Goal: Check status: Check status

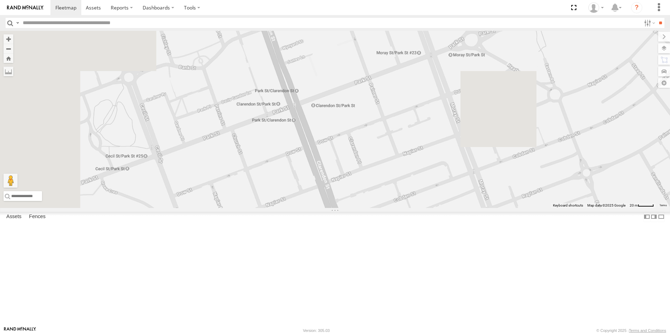
drag, startPoint x: 224, startPoint y: 109, endPoint x: 422, endPoint y: 90, distance: 198.4
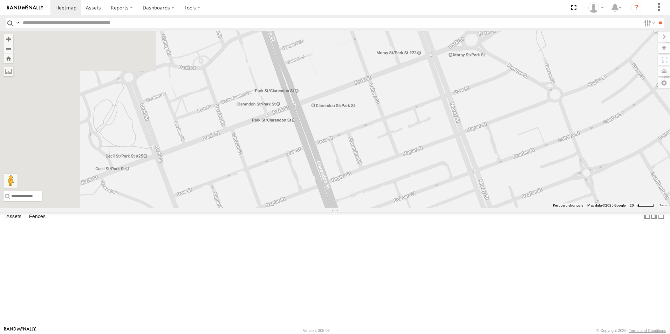
click at [422, 90] on div "YHH191 1GI7GR - Hiace" at bounding box center [335, 119] width 670 height 177
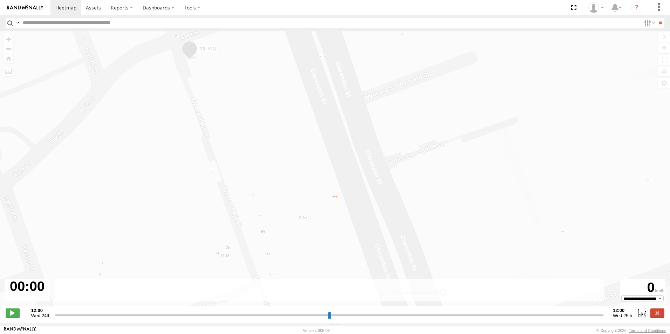
type input "**********"
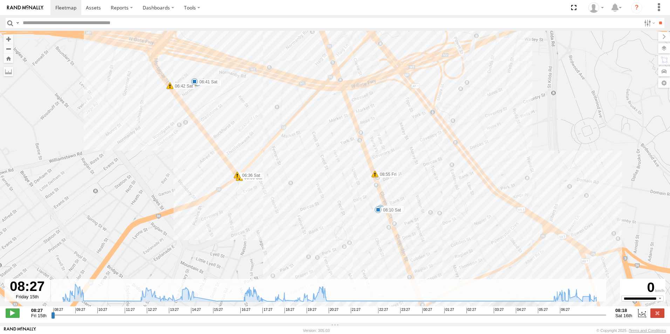
drag, startPoint x: 232, startPoint y: 124, endPoint x: 295, endPoint y: 124, distance: 63.0
click at [295, 124] on div "2CL6WQ 09:25 Fri 09:37 Fri 09:37 Fri 09:37 Fri 09:41 Fri 14:31 Fri 15:36 Fri 20…" at bounding box center [335, 172] width 670 height 283
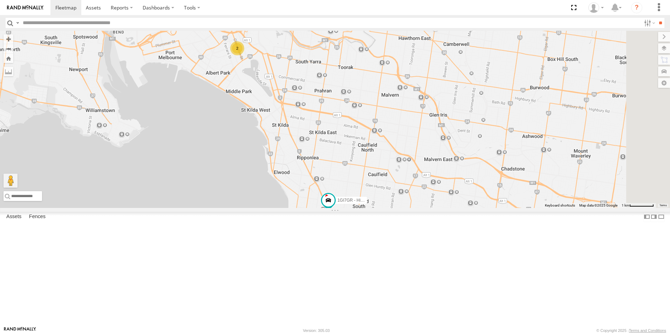
click at [0, 0] on div "All Assets" at bounding box center [0, 0] width 0 height 0
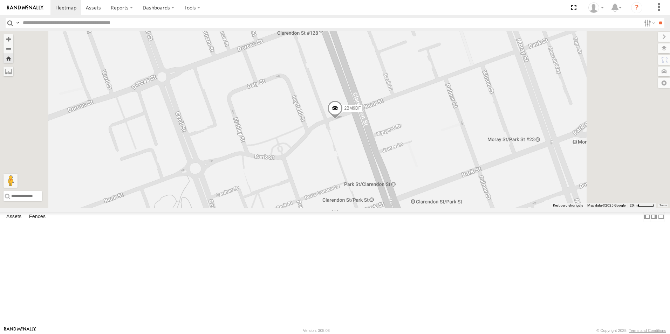
click at [342, 119] on span at bounding box center [334, 110] width 15 height 19
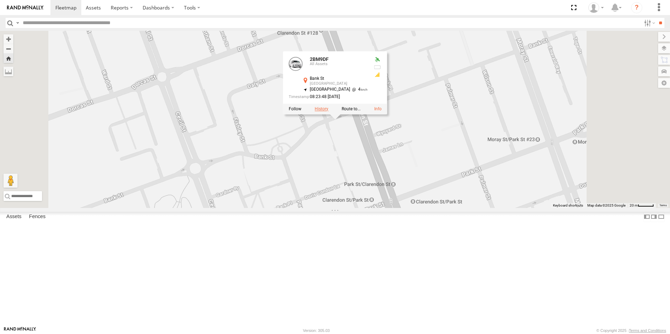
click at [328, 111] on label at bounding box center [321, 108] width 14 height 5
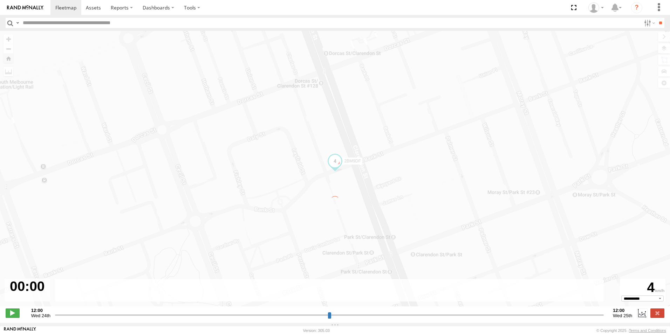
type input "**********"
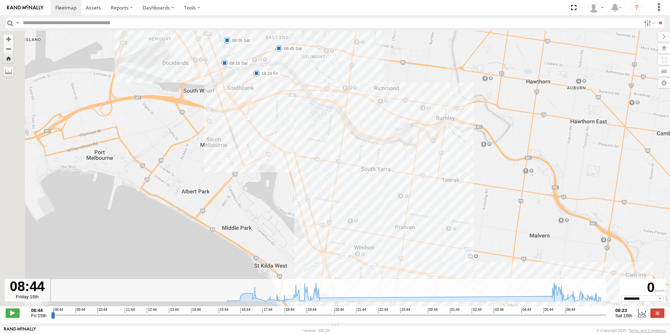
drag, startPoint x: 290, startPoint y: 83, endPoint x: 347, endPoint y: 119, distance: 68.3
click at [347, 119] on div "2BM9DF 16:24 Fri 20:10 Fri 07:39 Sat 19:24 Fri 08:05 Sat 08:16 Sat 06:45 Sat" at bounding box center [335, 172] width 670 height 283
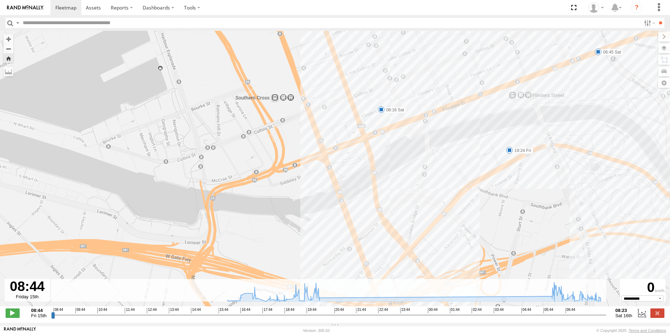
drag, startPoint x: 241, startPoint y: 77, endPoint x: 448, endPoint y: 160, distance: 222.9
click at [448, 160] on div "2BM9DF 16:24 Fri 20:10 Fri 07:39 Sat 19:24 Fri 08:05 Sat 08:16 Sat 06:45 Sat 17…" at bounding box center [335, 172] width 670 height 283
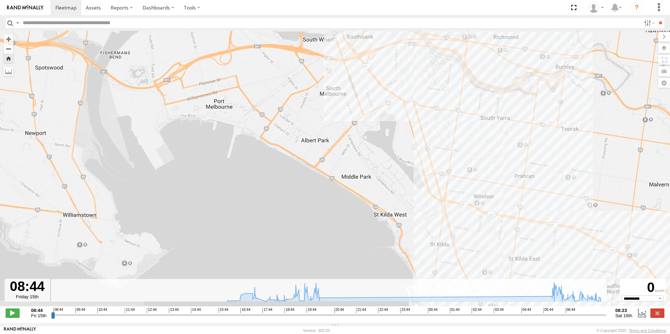
drag, startPoint x: 500, startPoint y: 139, endPoint x: 459, endPoint y: 90, distance: 64.3
click at [459, 90] on div "2BM9DF 16:24 Fri 20:10 Fri 07:39 Sat 19:24 Fri 08:05 Sat 08:16 Sat 5" at bounding box center [335, 172] width 670 height 283
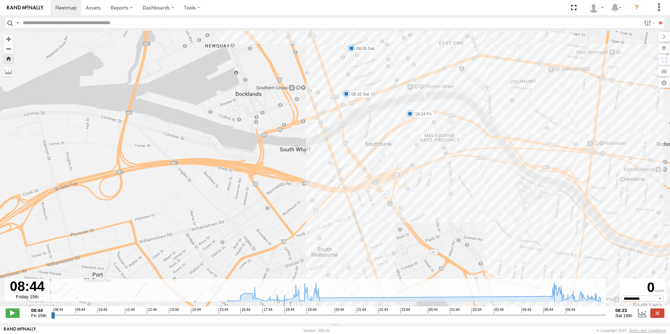
drag, startPoint x: 462, startPoint y: 122, endPoint x: 567, endPoint y: 269, distance: 180.9
click at [568, 278] on div "2BM9DF 16:24 Fri 20:10 Fri 07:39 Sat 19:24 Fri 08:05 Sat 08:16 Sat" at bounding box center [335, 172] width 670 height 283
